Goal: Task Accomplishment & Management: Use online tool/utility

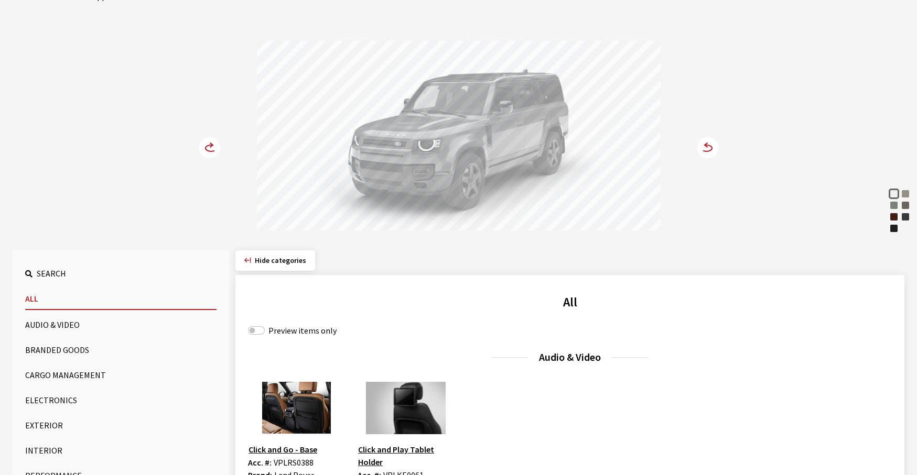
scroll to position [157, 0]
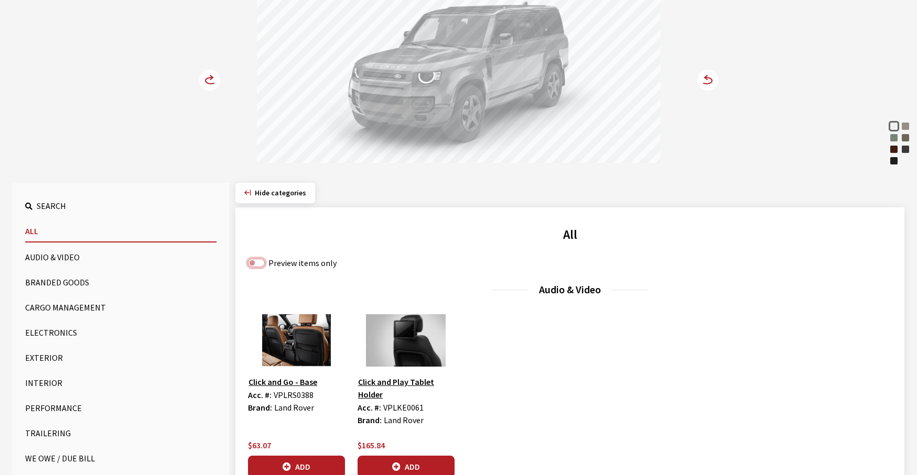
click at [250, 263] on input "Preview items only" at bounding box center [256, 263] width 17 height 8
checkbox input "true"
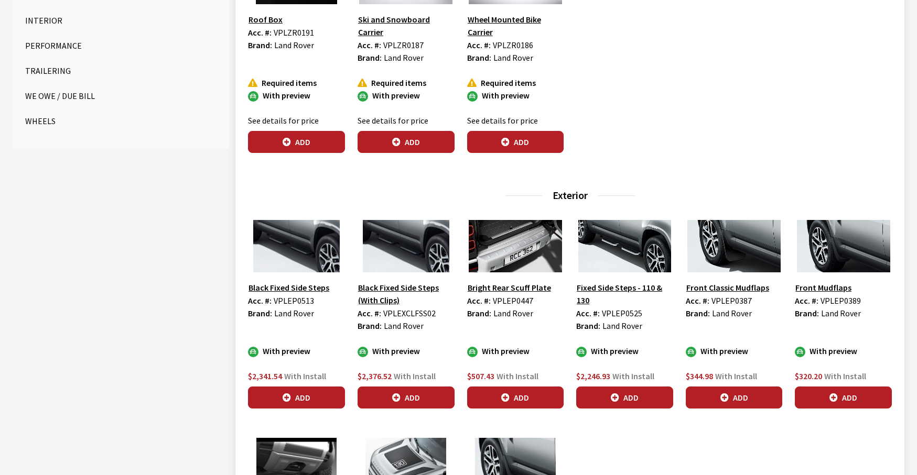
scroll to position [524, 0]
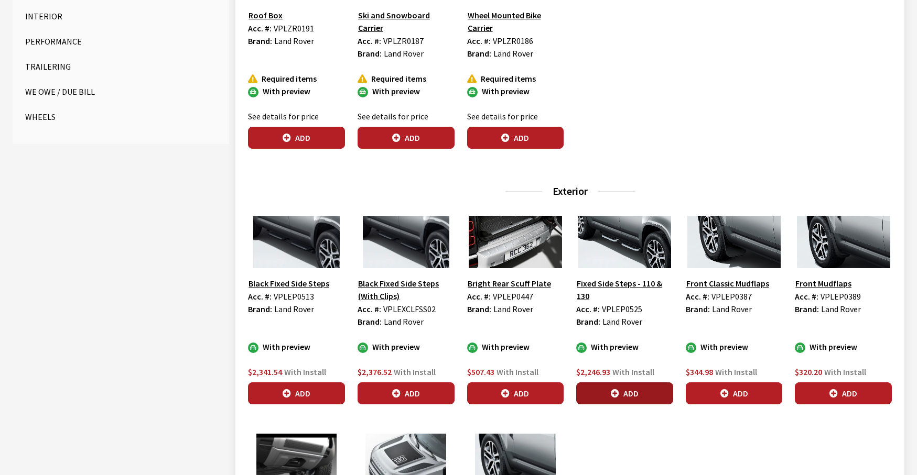
click at [605, 398] on button "Add" at bounding box center [624, 394] width 97 height 22
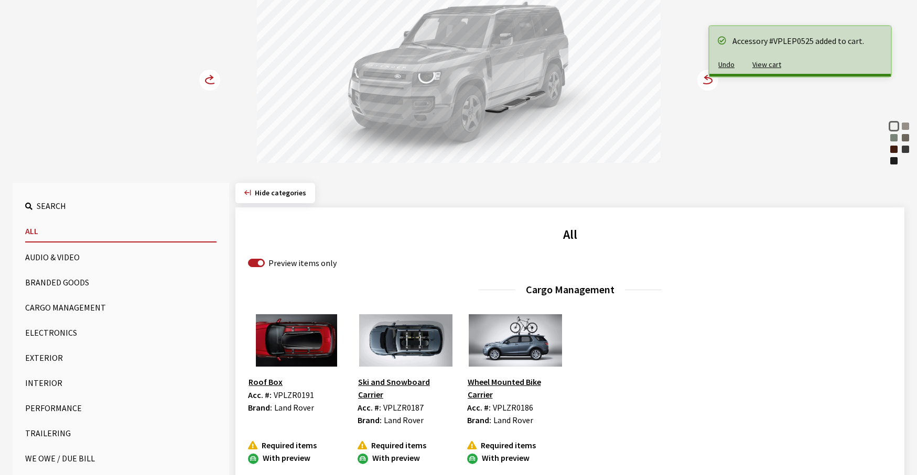
scroll to position [0, 0]
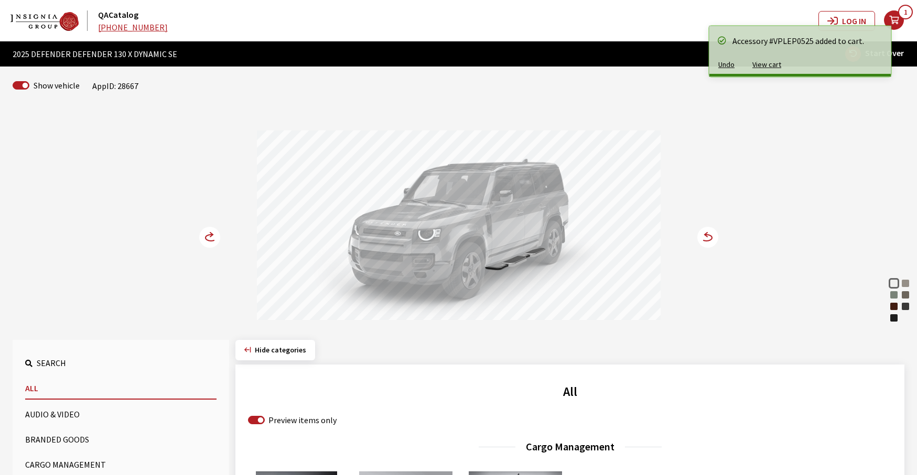
drag, startPoint x: 354, startPoint y: 267, endPoint x: 331, endPoint y: 267, distance: 22.5
click at [341, 267] on div at bounding box center [459, 227] width 404 height 193
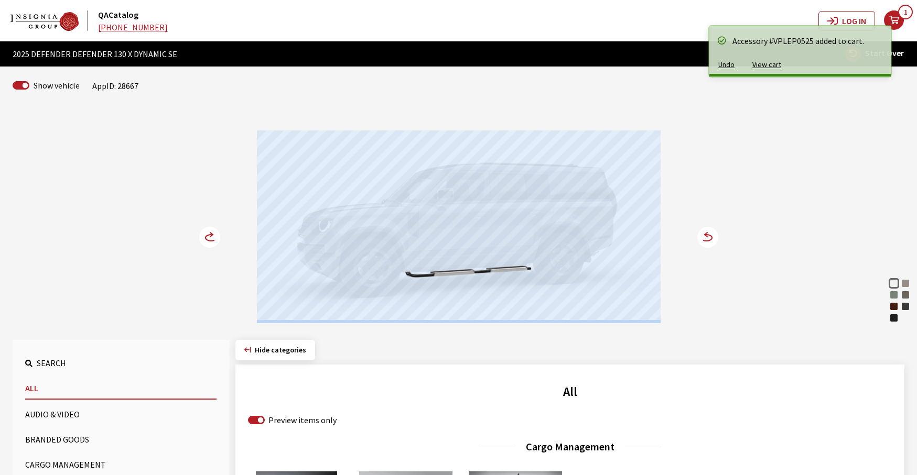
drag, startPoint x: 316, startPoint y: 252, endPoint x: 229, endPoint y: 256, distance: 86.6
click at [233, 255] on div "Fuji White Gondwana Stone Pangea Green Silicon Silver Sedona Red Carpathian Gre…" at bounding box center [459, 217] width 692 height 214
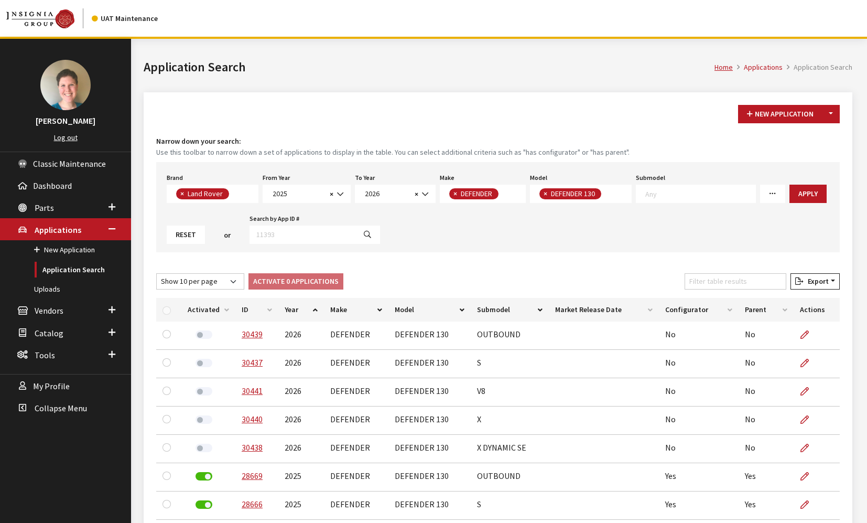
select select "550"
select select "2025"
select select "2026"
select select "64"
select select "1343"
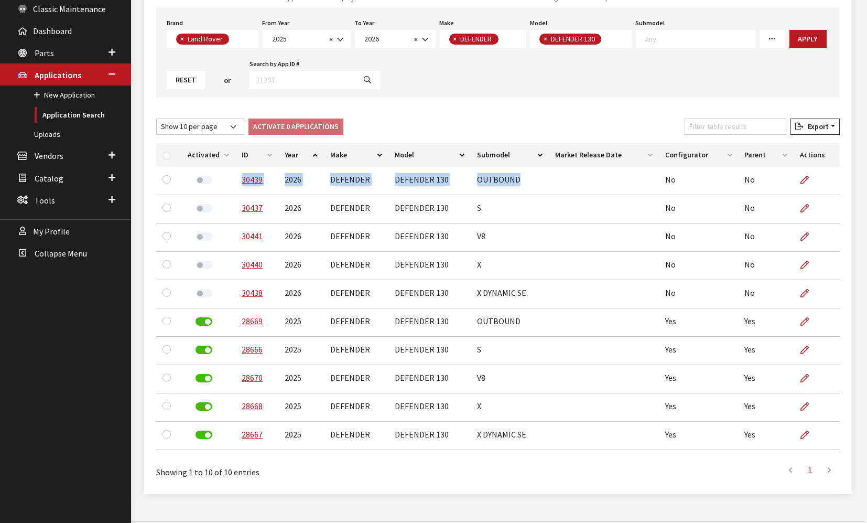
scroll to position [78, 0]
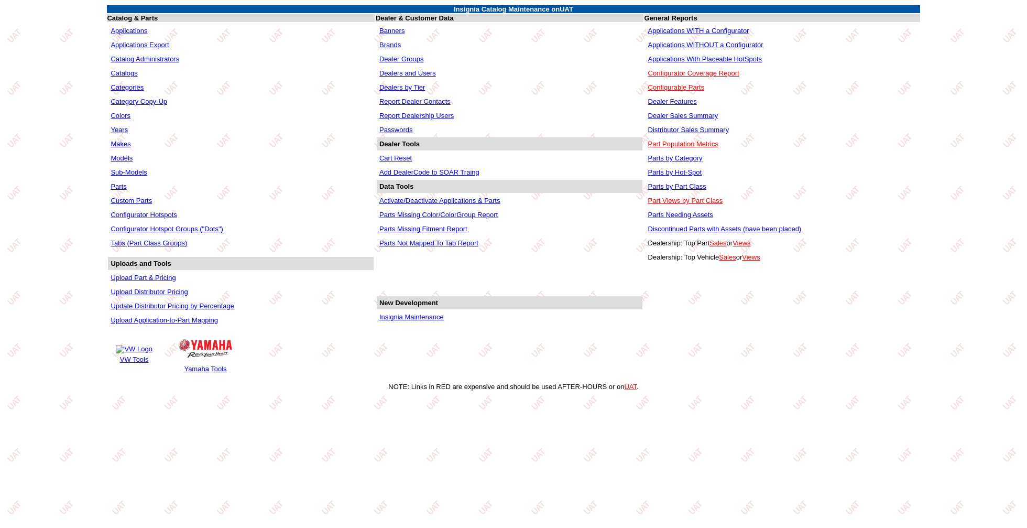
click at [121, 28] on link "Applications" at bounding box center [129, 31] width 37 height 8
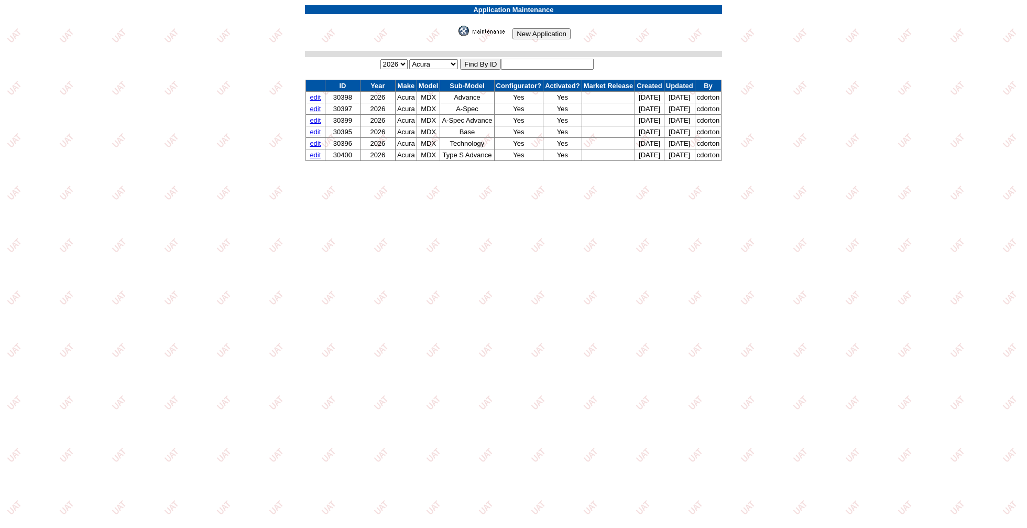
click at [548, 61] on input "text" at bounding box center [547, 64] width 93 height 11
type input "30438"
click at [457, 36] on input "image" at bounding box center [457, 36] width 0 height 0
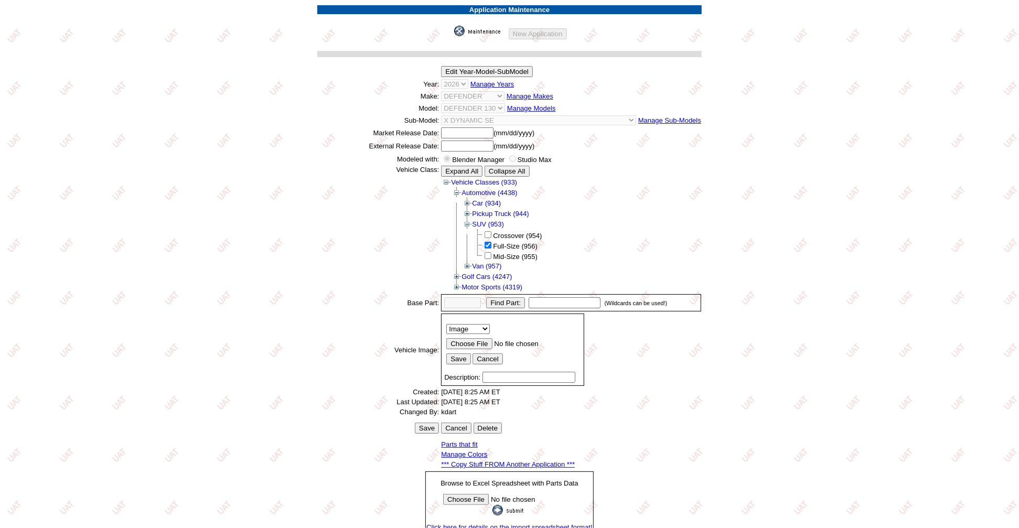
click at [561, 460] on link "*** Copy Stuff FROM Another Application ***" at bounding box center [508, 464] width 134 height 8
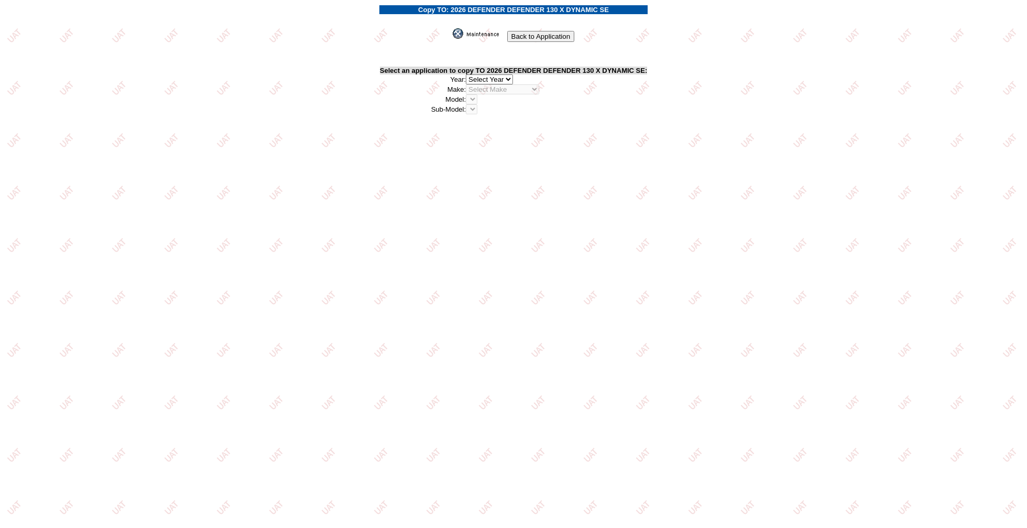
click at [500, 74] on select "2026 2025 2024 2023 2022 2021 2020 2019 2018 2017 2016 2015 2014 2013 2012 2011…" at bounding box center [489, 79] width 47 height 10
select select "43"
click at [469, 74] on select "2026 2025 2024 2023 2022 2021 2020 2019 2018 2017 2016 2015 2014 2013 2012 2011…" at bounding box center [489, 79] width 47 height 10
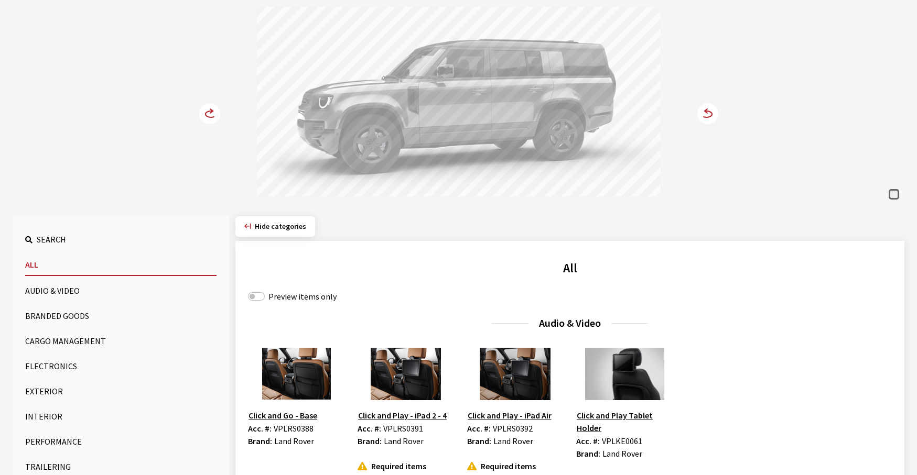
scroll to position [210, 0]
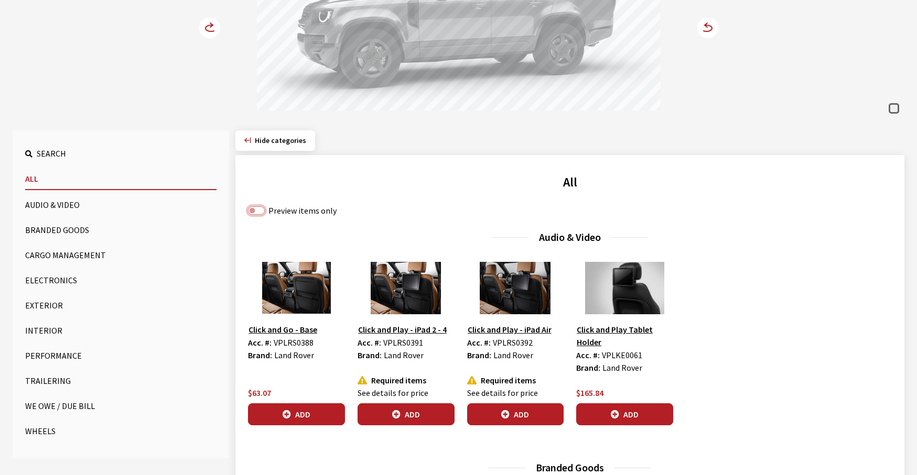
click at [256, 209] on input "Preview items only" at bounding box center [256, 211] width 17 height 8
checkbox input "true"
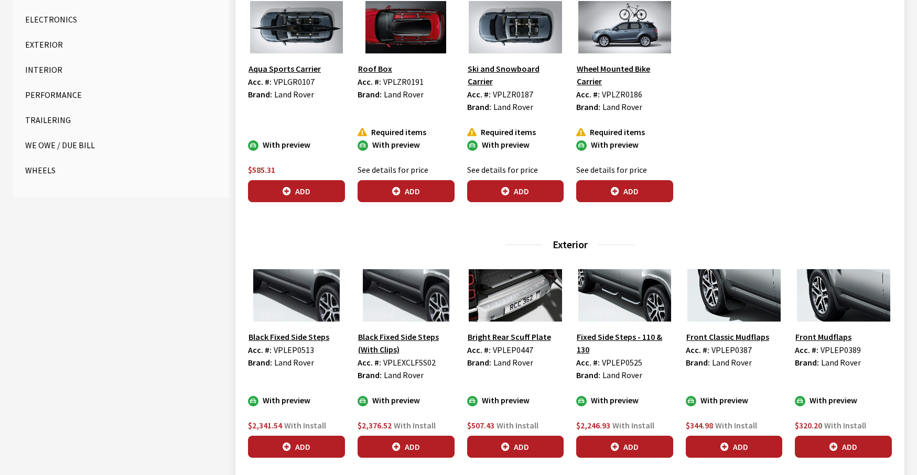
scroll to position [472, 0]
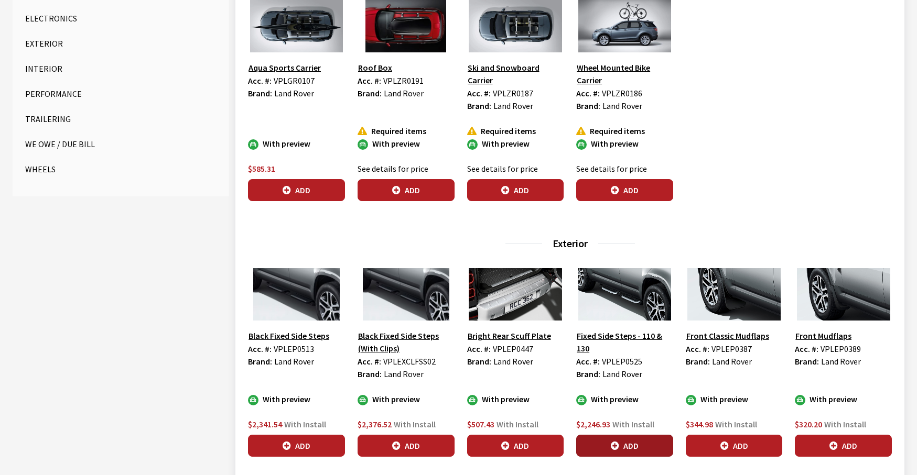
click at [626, 446] on button "Add" at bounding box center [624, 446] width 97 height 22
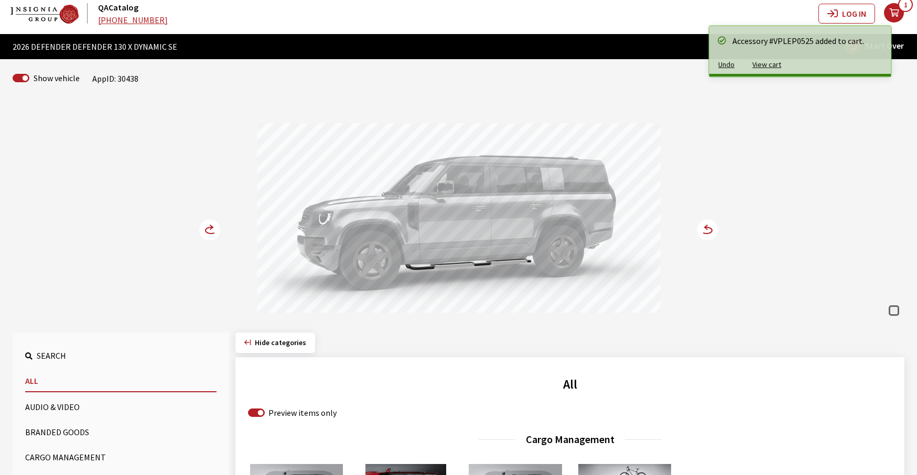
scroll to position [0, 0]
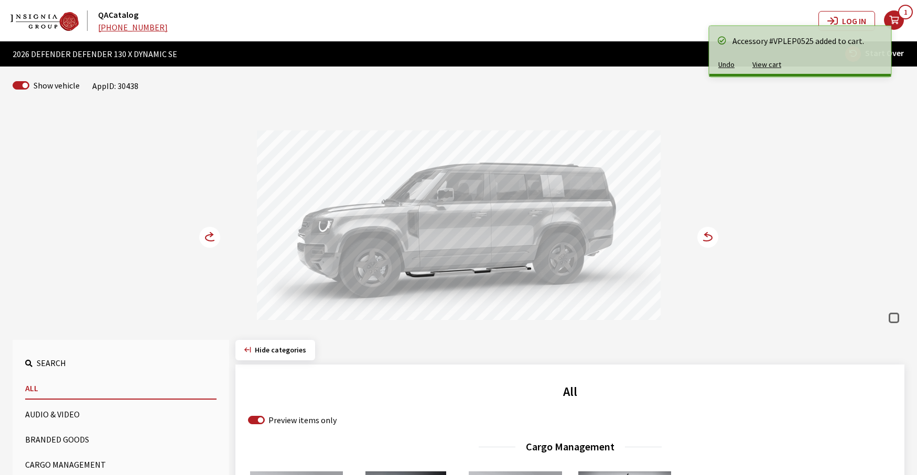
click at [709, 237] on circle at bounding box center [707, 237] width 21 height 21
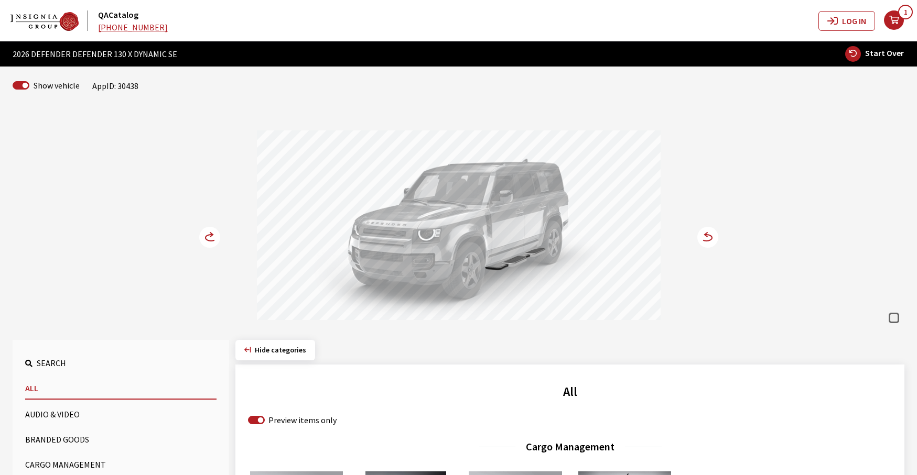
click at [708, 240] on circle at bounding box center [707, 237] width 21 height 21
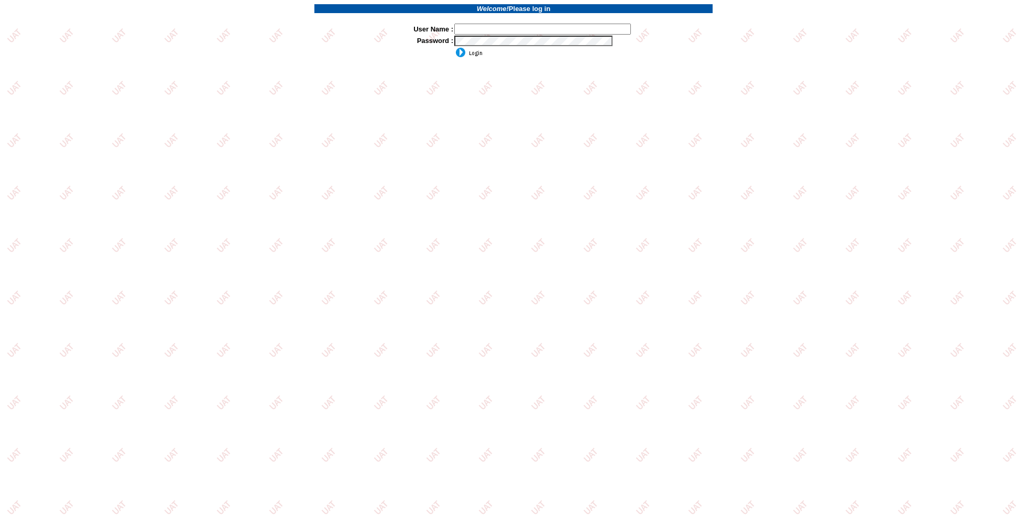
type input "jkrause"
click at [464, 50] on input "image" at bounding box center [468, 52] width 28 height 10
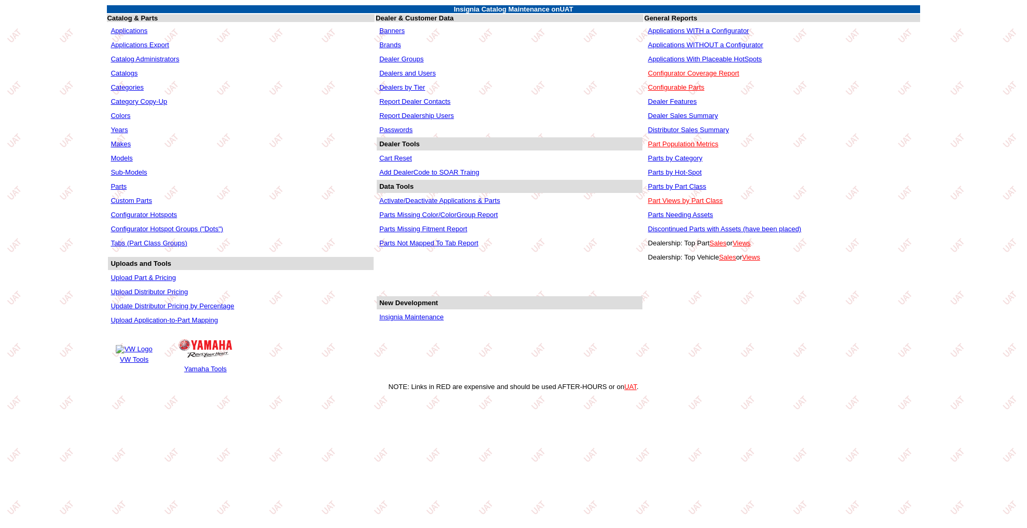
click at [117, 28] on link "Applications" at bounding box center [129, 31] width 37 height 8
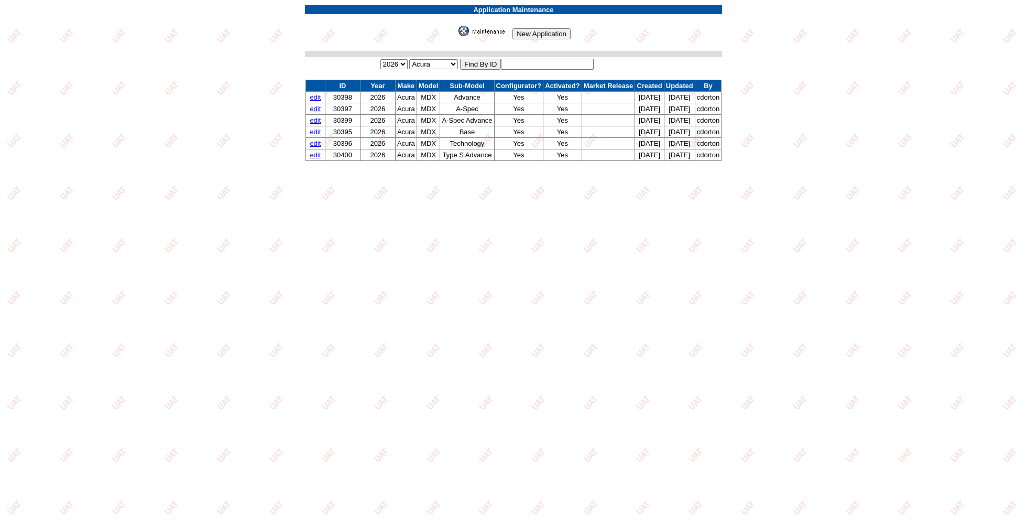
click at [562, 62] on input "text" at bounding box center [547, 64] width 93 height 11
type input "30440"
click at [546, 30] on input "New Application" at bounding box center [542, 33] width 58 height 11
click at [472, 59] on input "Find By ID" at bounding box center [480, 64] width 41 height 11
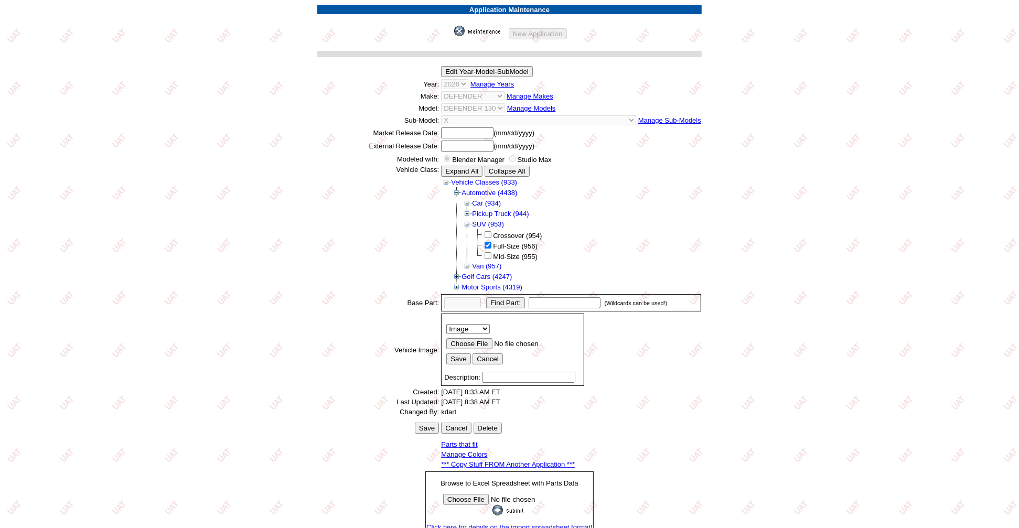
click at [530, 460] on link "*** Copy Stuff FROM Another Application ***" at bounding box center [508, 464] width 134 height 8
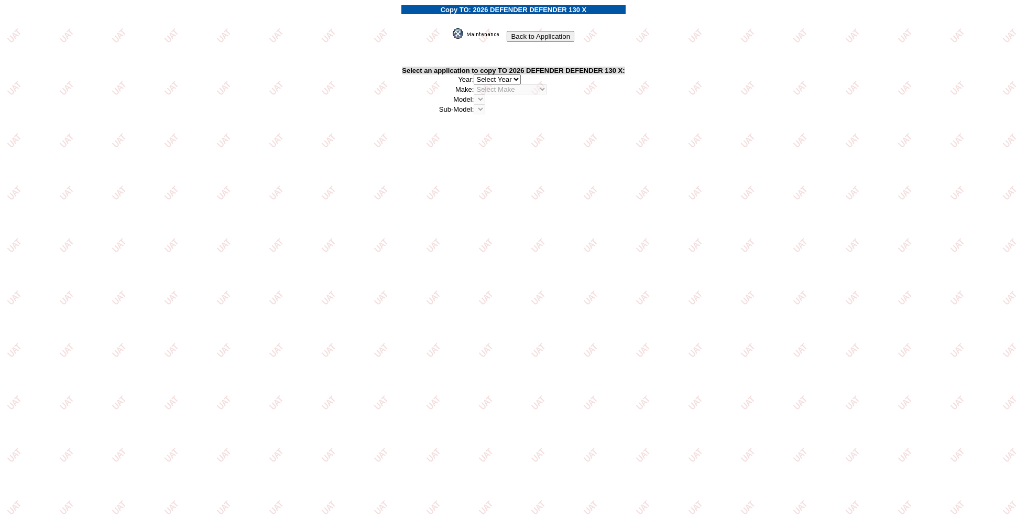
click at [505, 74] on select "2026 2025 2024 2023 2022 2021 2020 2019 2018 2017 2016 2015 2014 2013 2012 2011…" at bounding box center [497, 79] width 47 height 10
select select "44"
click at [477, 74] on select "2026 2025 2024 2023 2022 2021 2020 2019 2018 2017 2016 2015 2014 2013 2012 2011…" at bounding box center [497, 79] width 47 height 10
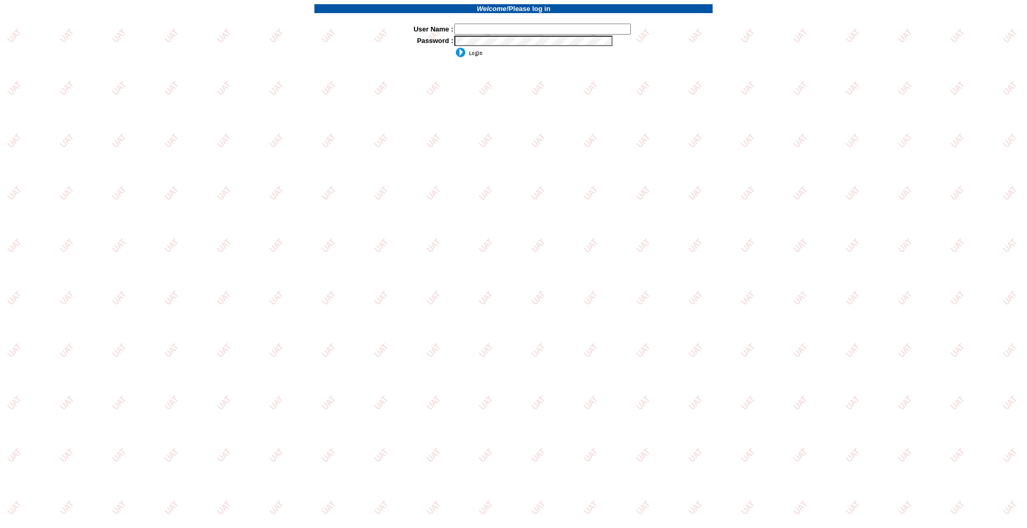
type input "jkrause"
click at [465, 50] on input "image" at bounding box center [468, 52] width 28 height 10
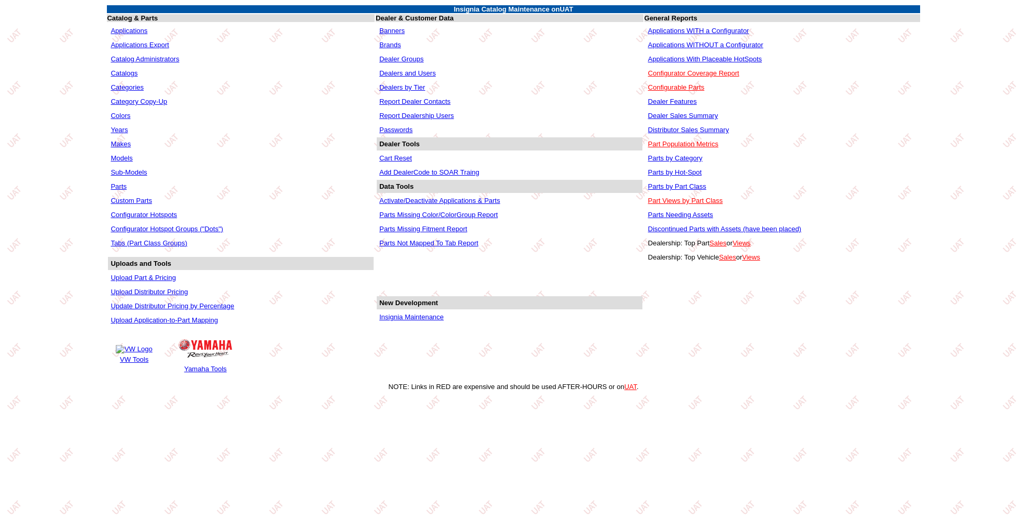
click at [125, 27] on link "Applications" at bounding box center [129, 31] width 37 height 8
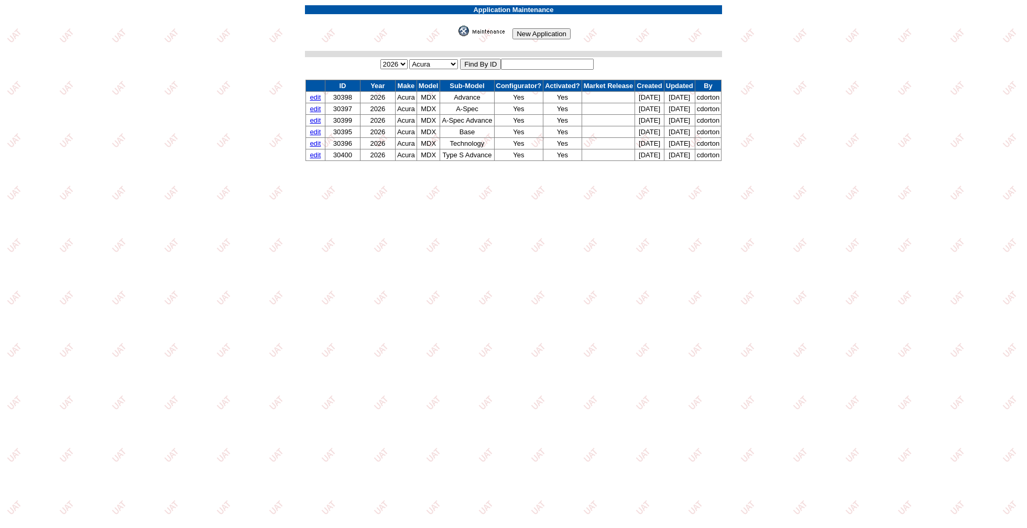
click at [551, 59] on input "text" at bounding box center [547, 64] width 93 height 11
type input "30441"
click at [457, 36] on input "image" at bounding box center [457, 36] width 0 height 0
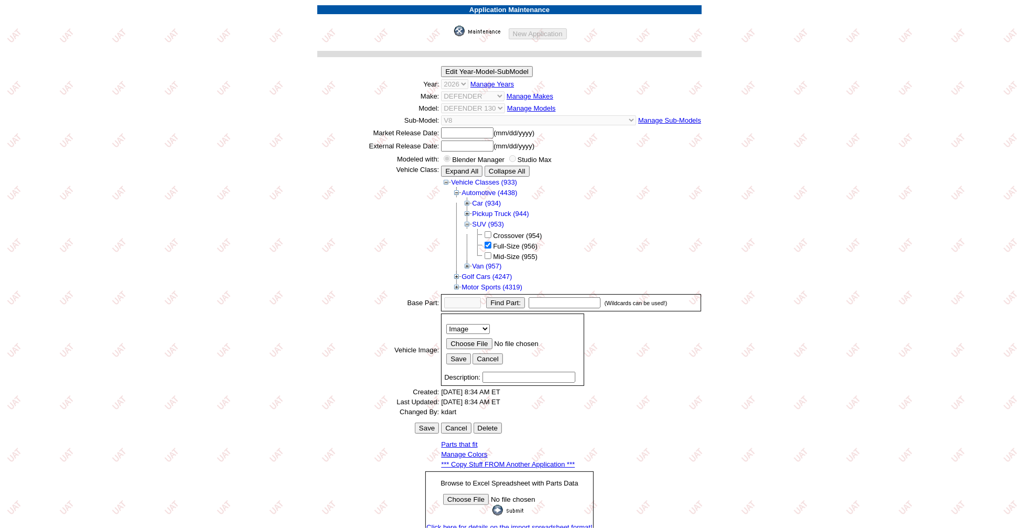
click at [540, 460] on link "*** Copy Stuff FROM Another Application ***" at bounding box center [508, 464] width 134 height 8
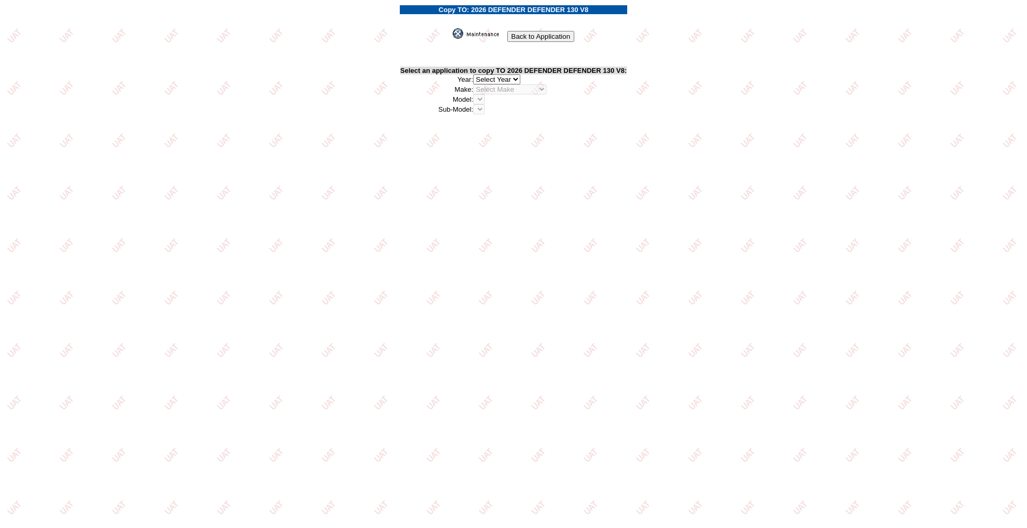
click at [516, 76] on select "2026 2025 2024 2023 2022 2021 2020 2019 2018 2017 2016 2015 2014 2013 2012 2011…" at bounding box center [496, 79] width 47 height 10
select select "44"
click at [476, 74] on select "2026 2025 2024 2023 2022 2021 2020 2019 2018 2017 2016 2015 2014 2013 2012 2011…" at bounding box center [496, 79] width 47 height 10
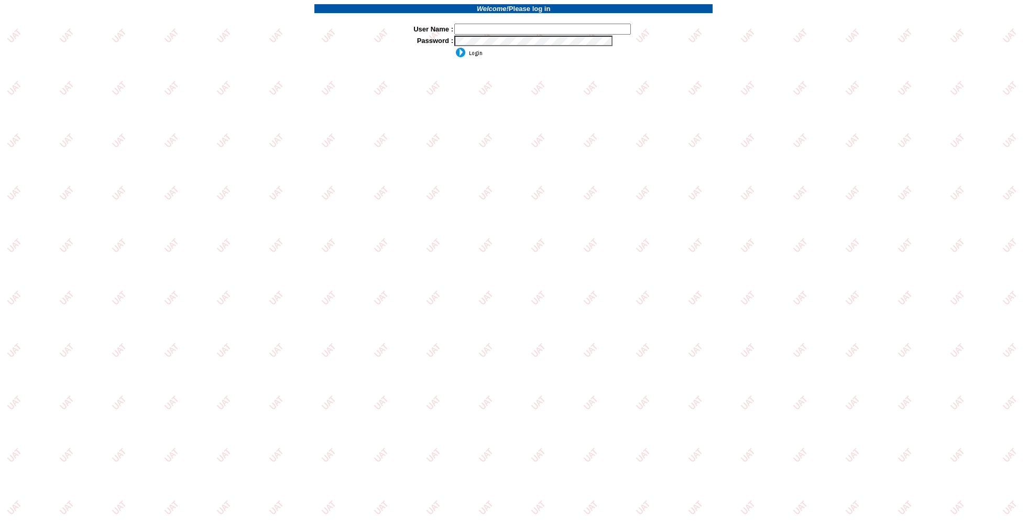
type input "jkrause"
click at [459, 50] on input "image" at bounding box center [468, 52] width 28 height 10
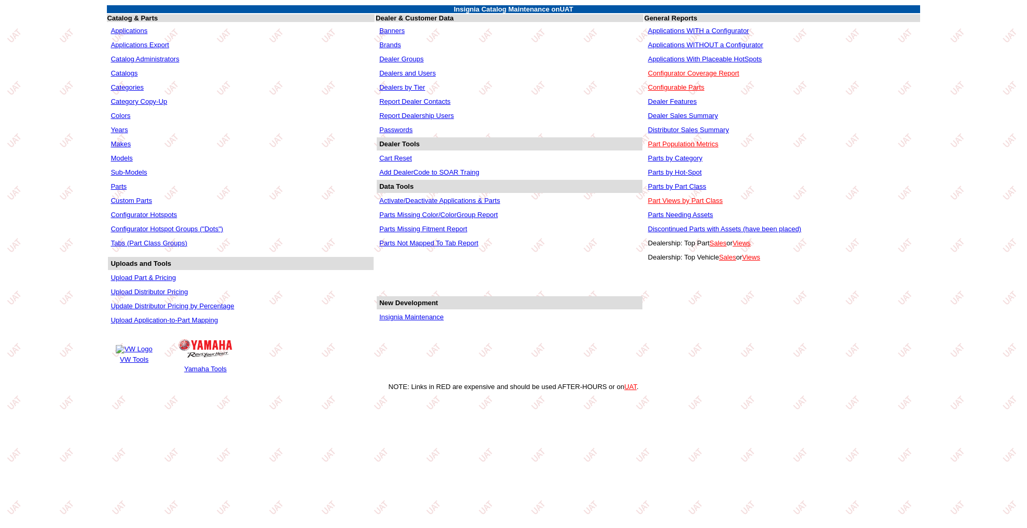
click at [117, 28] on link "Applications" at bounding box center [129, 31] width 37 height 8
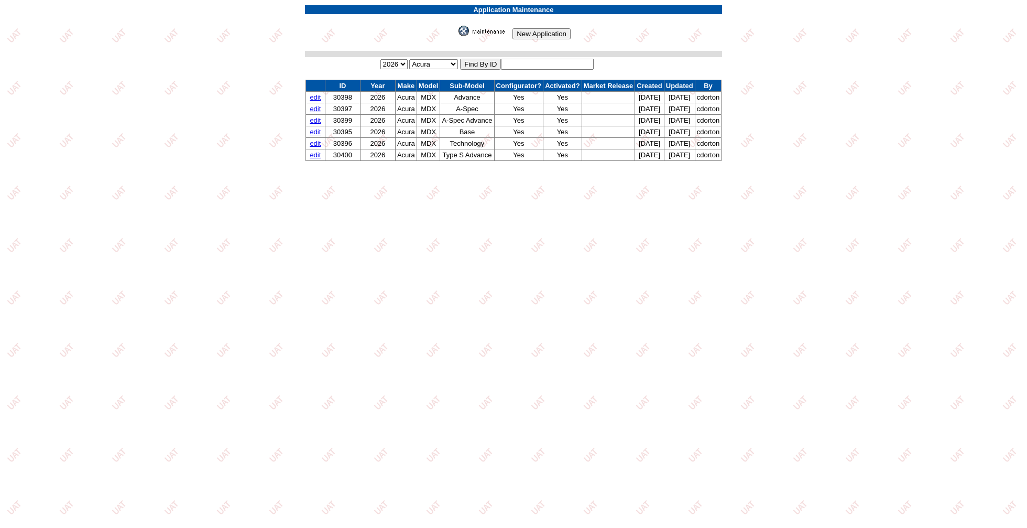
click at [526, 59] on input "text" at bounding box center [547, 64] width 93 height 11
type input "30437"
click at [479, 59] on input "Find By ID" at bounding box center [480, 64] width 41 height 11
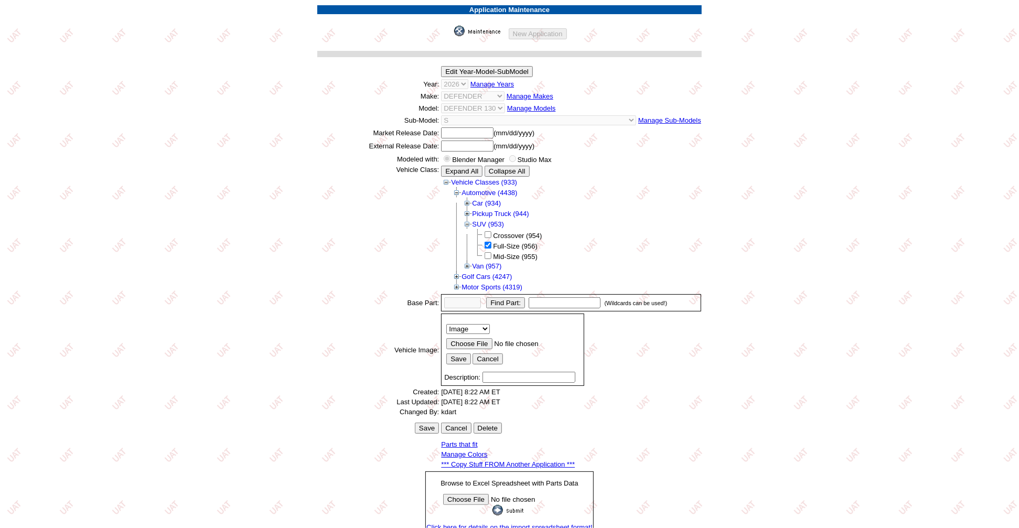
click at [566, 460] on link "*** Copy Stuff FROM Another Application ***" at bounding box center [508, 464] width 134 height 8
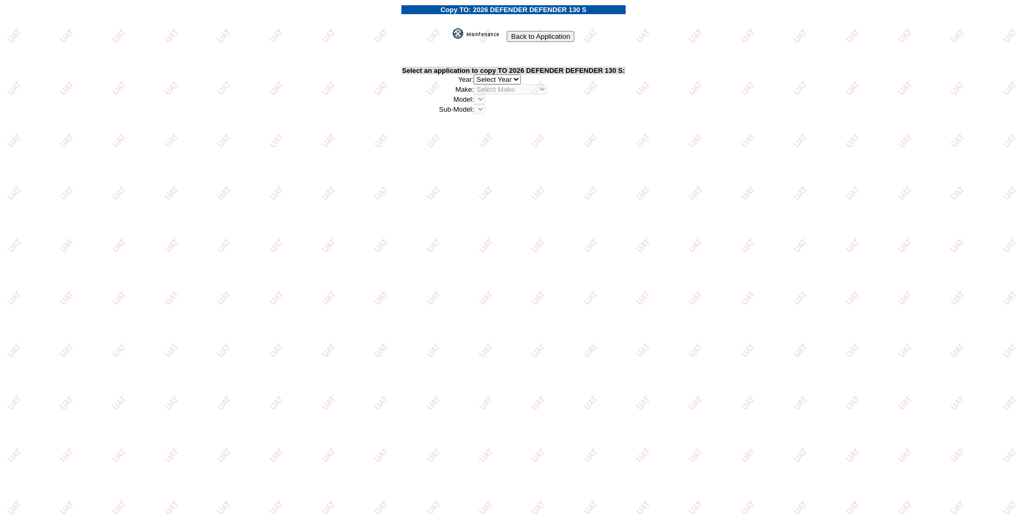
click at [502, 75] on select "2026 2025 2024 2023 2022 2021 2020 2019 2018 2017 2016 2015 2014 2013 2012 2011…" at bounding box center [497, 79] width 47 height 10
select select "44"
click at [477, 74] on select "2026 2025 2024 2023 2022 2021 2020 2019 2018 2017 2016 2015 2014 2013 2012 2011…" at bounding box center [497, 79] width 47 height 10
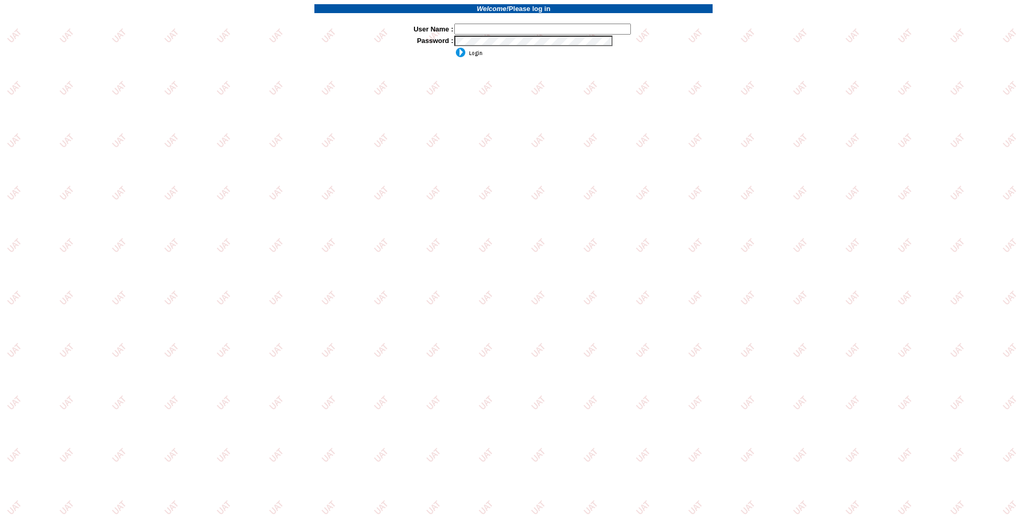
type input "jkrause"
click at [477, 51] on input "image" at bounding box center [468, 52] width 28 height 10
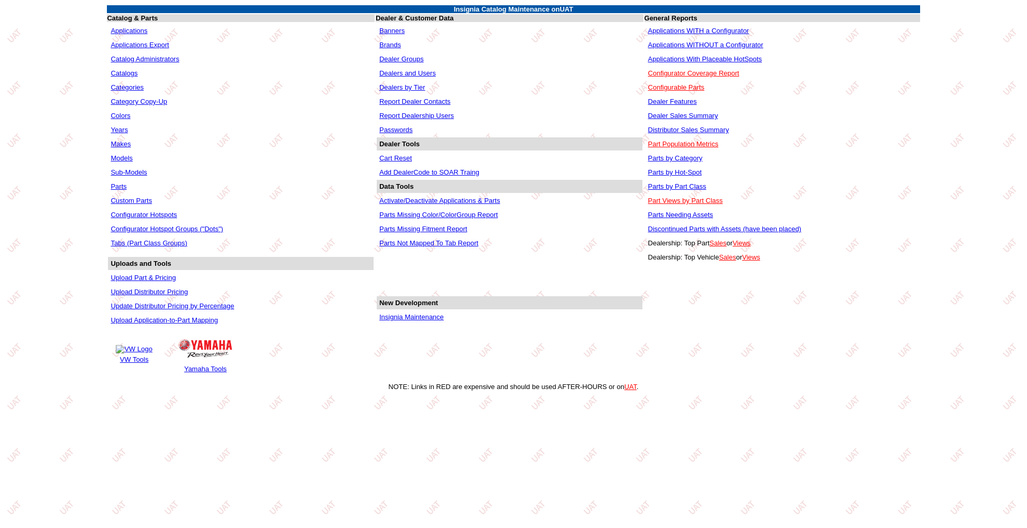
click at [121, 28] on link "Applications" at bounding box center [129, 31] width 37 height 8
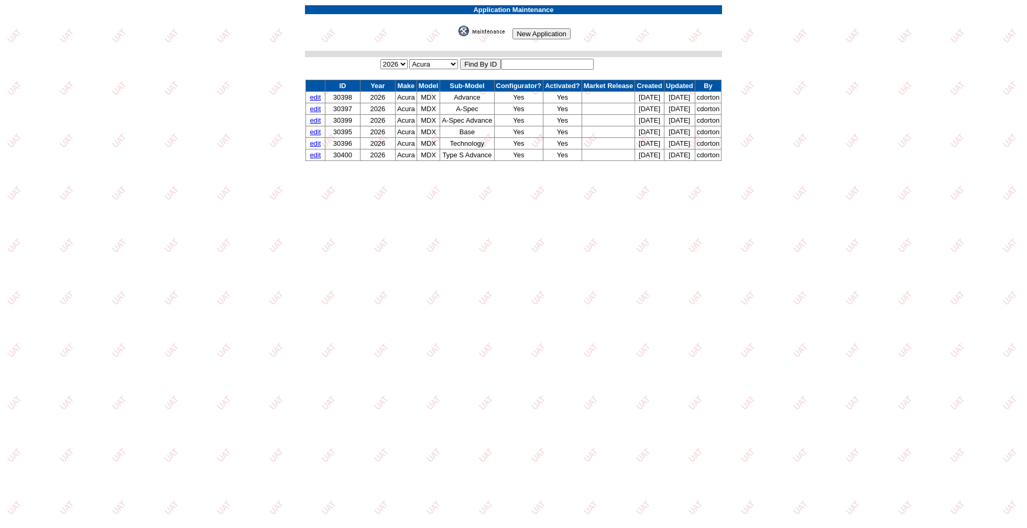
click at [586, 61] on input "text" at bounding box center [547, 64] width 93 height 11
type input "30439"
click at [469, 61] on input "Find By ID" at bounding box center [480, 64] width 41 height 11
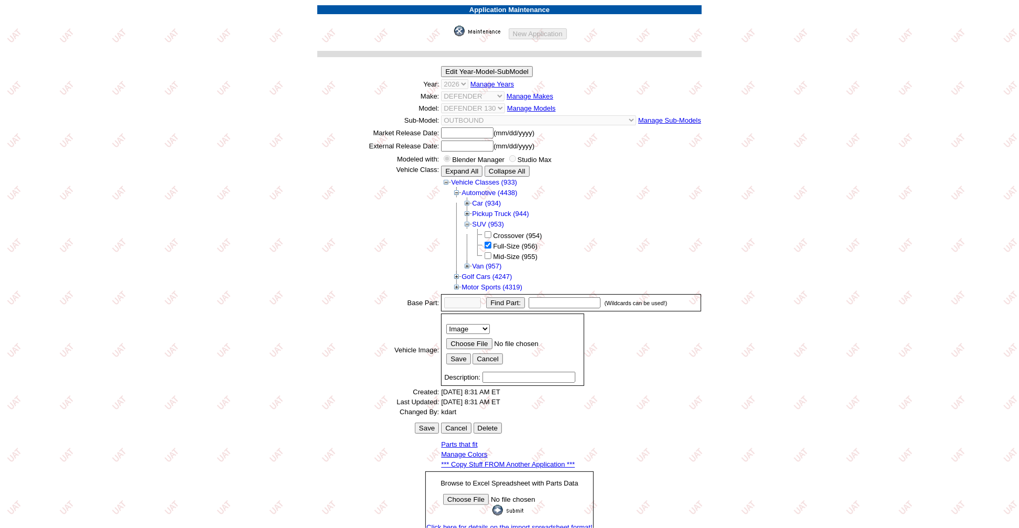
click at [556, 460] on link "*** Copy Stuff FROM Another Application ***" at bounding box center [508, 464] width 134 height 8
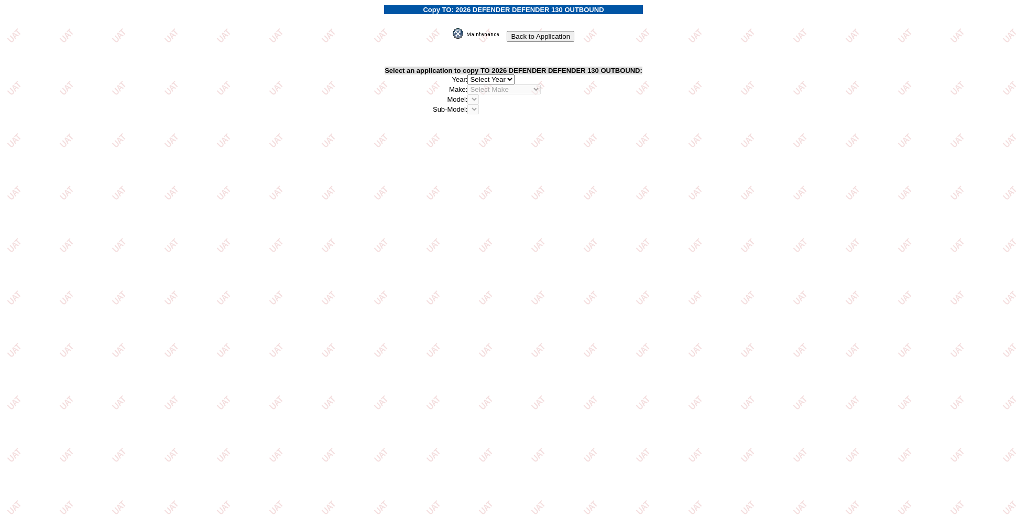
click at [510, 74] on select "2026 2025 2024 2023 2022 2021 2020 2019 2018 2017 2016 2015 2014 2013 2012 2011…" at bounding box center [491, 79] width 47 height 10
select select "44"
click at [471, 74] on select "2026 2025 2024 2023 2022 2021 2020 2019 2018 2017 2016 2015 2014 2013 2012 2011…" at bounding box center [491, 79] width 47 height 10
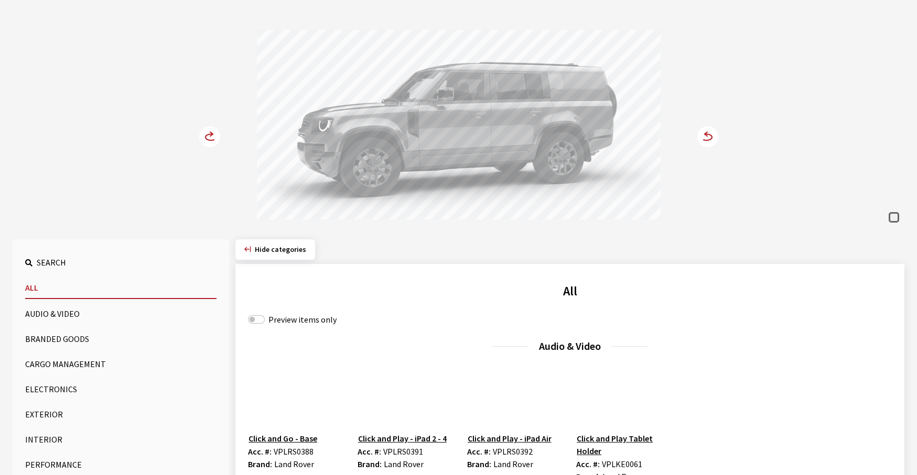
scroll to position [105, 0]
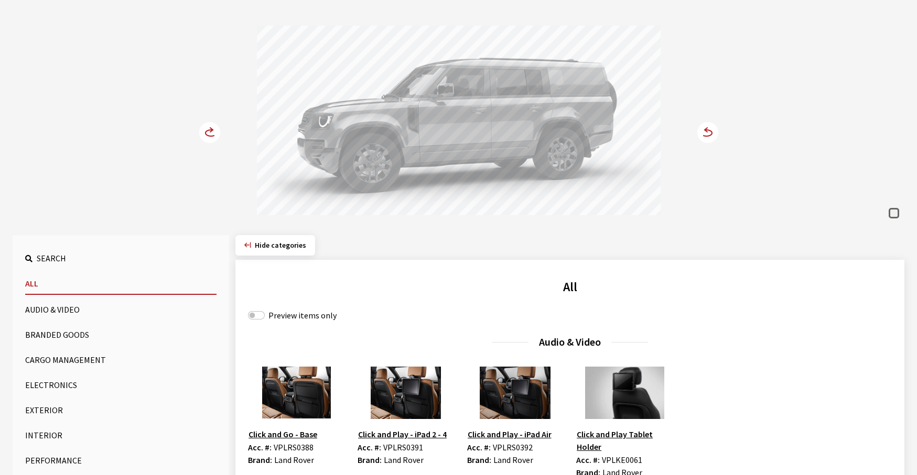
click at [40, 436] on button "Interior" at bounding box center [120, 435] width 191 height 21
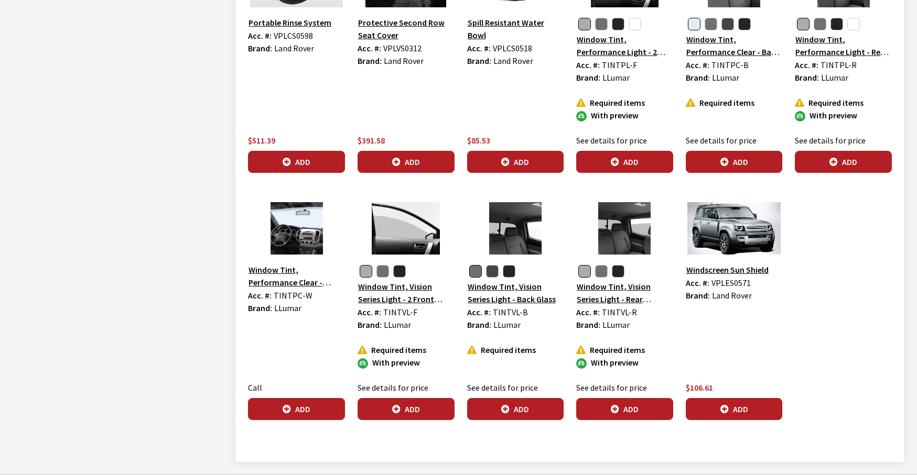
scroll to position [1311, 0]
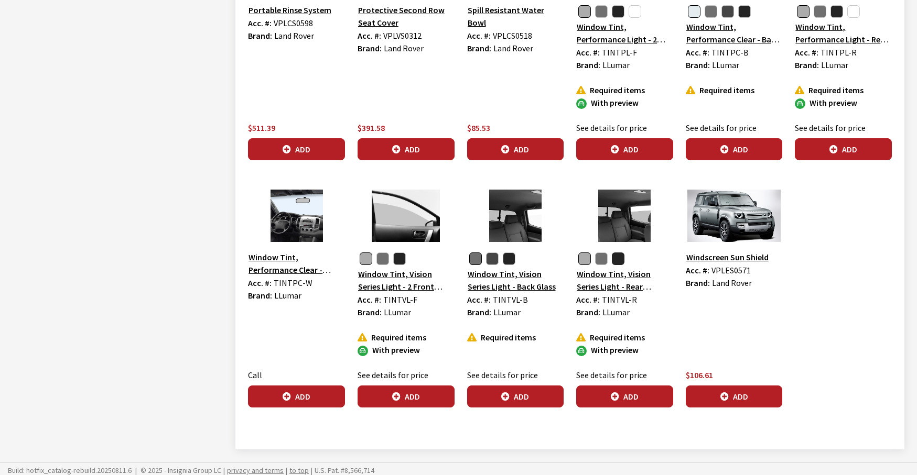
click at [619, 259] on button "button" at bounding box center [618, 259] width 13 height 13
click at [623, 399] on button "Add" at bounding box center [624, 397] width 97 height 22
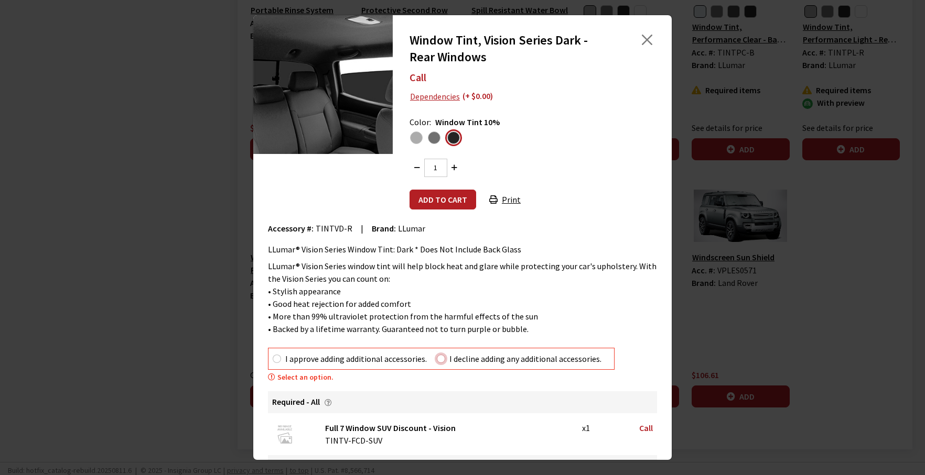
click at [442, 362] on input "I decline adding any additional accessories." at bounding box center [441, 359] width 8 height 8
radio input "true"
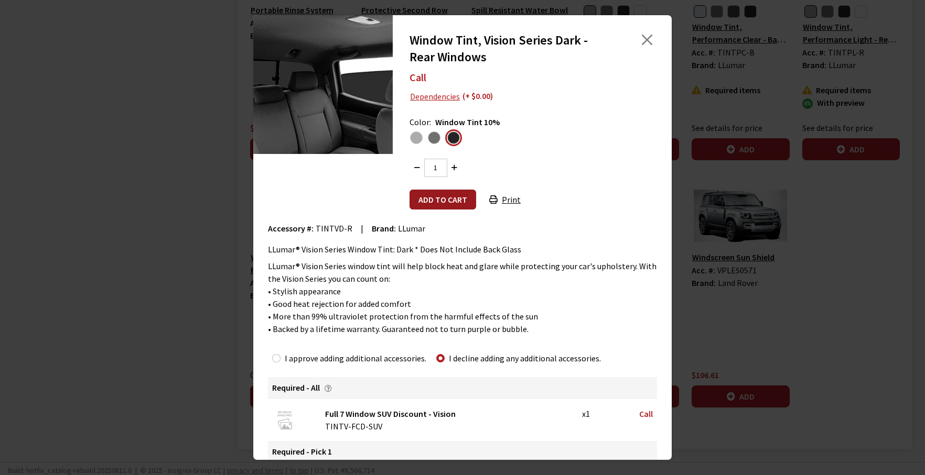
click at [441, 201] on button "Add to cart" at bounding box center [442, 200] width 67 height 20
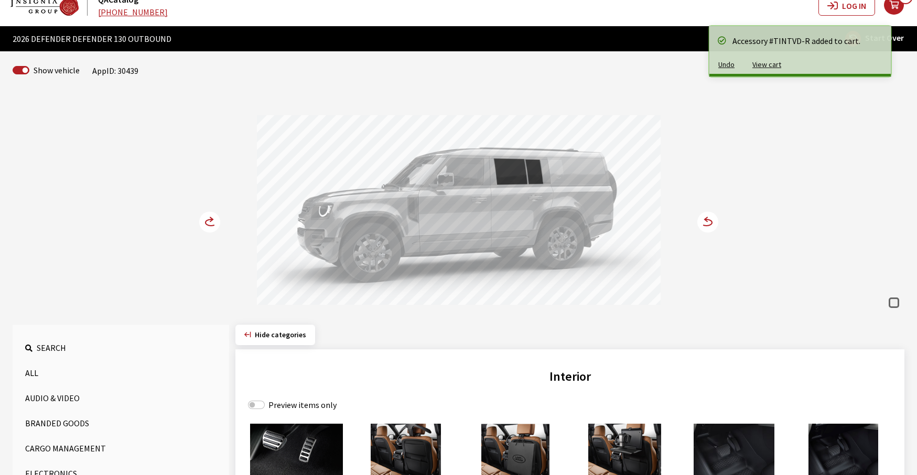
scroll to position [0, 0]
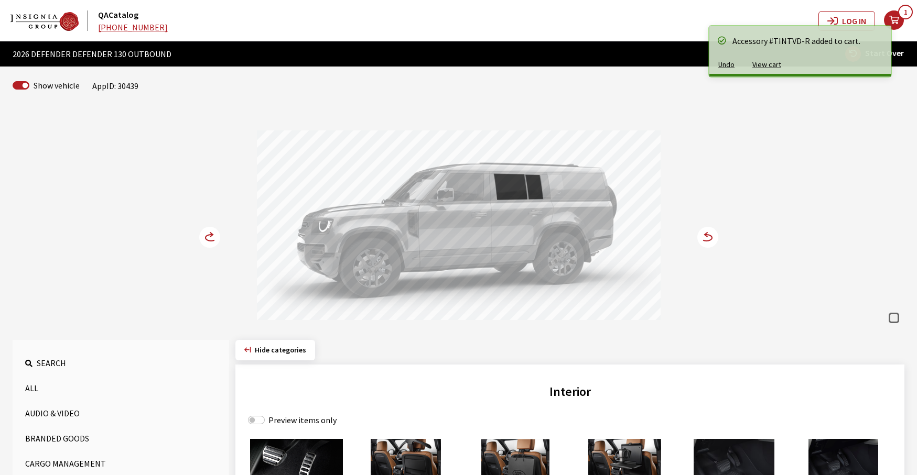
drag, startPoint x: 470, startPoint y: 252, endPoint x: 560, endPoint y: 253, distance: 90.2
click at [557, 252] on div at bounding box center [459, 227] width 404 height 193
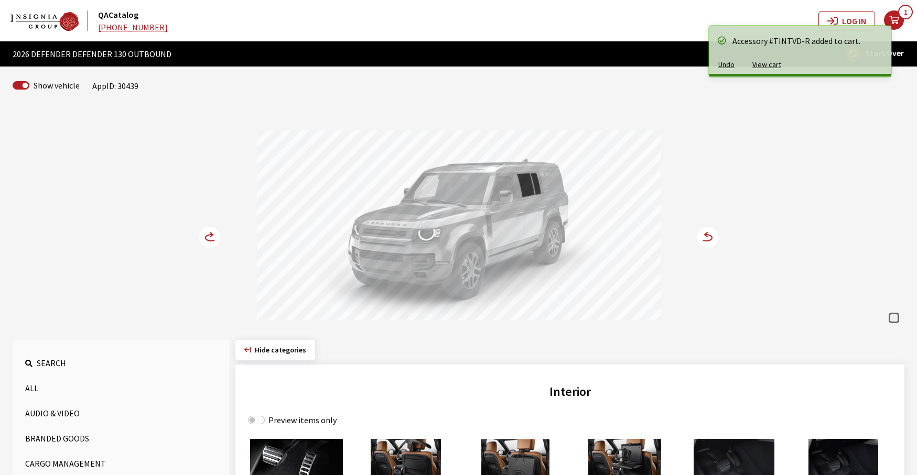
drag, startPoint x: 443, startPoint y: 255, endPoint x: 535, endPoint y: 255, distance: 92.3
click at [530, 255] on div at bounding box center [459, 227] width 404 height 193
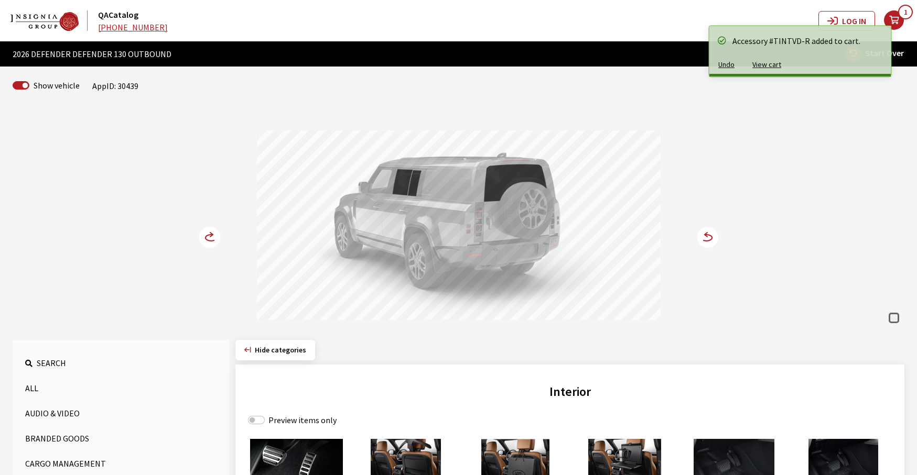
click at [722, 64] on button "Undo" at bounding box center [726, 65] width 34 height 18
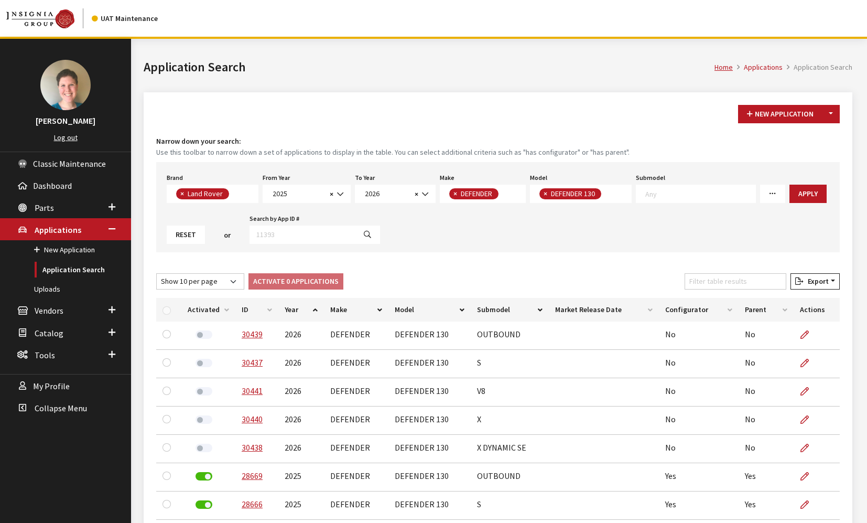
select select "550"
select select "2025"
select select "2026"
select select "64"
select select "1343"
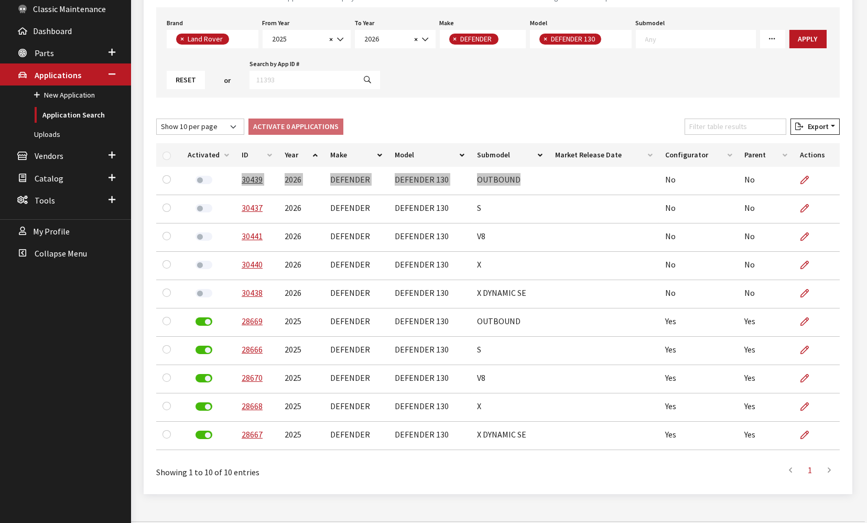
scroll to position [78, 0]
